Goal: Task Accomplishment & Management: Manage account settings

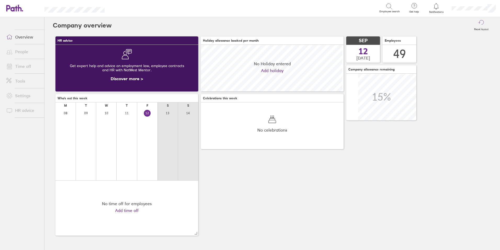
scroll to position [47, 47]
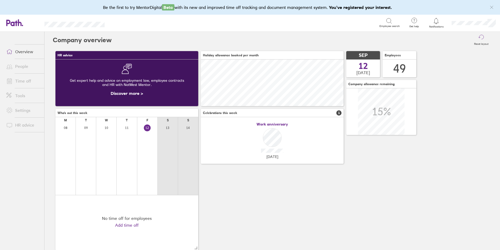
click at [20, 64] on link "People" at bounding box center [23, 66] width 42 height 10
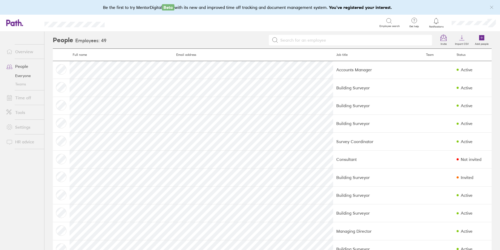
click at [19, 96] on link "Time off" at bounding box center [23, 97] width 42 height 10
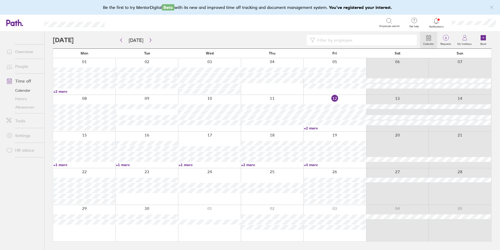
click at [312, 128] on link "+2 more" at bounding box center [335, 128] width 62 height 5
